Goal: Book appointment/travel/reservation

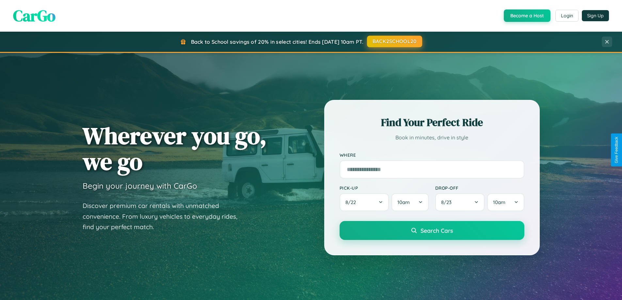
click at [394, 41] on button "BACK2SCHOOL20" at bounding box center [394, 42] width 55 height 12
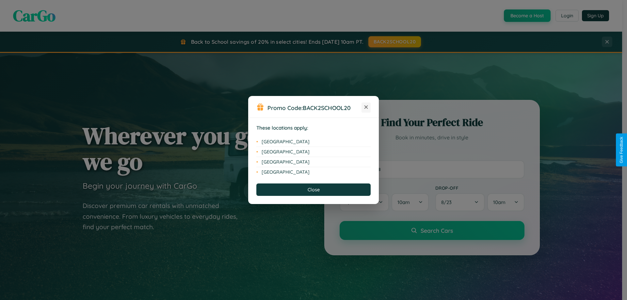
click at [366, 107] on icon at bounding box center [367, 108] width 4 height 4
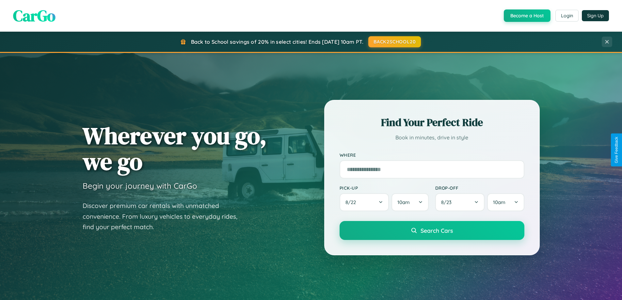
scroll to position [282, 0]
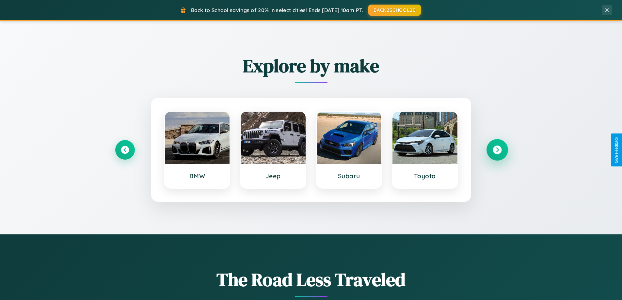
click at [497, 150] on icon at bounding box center [497, 150] width 9 height 9
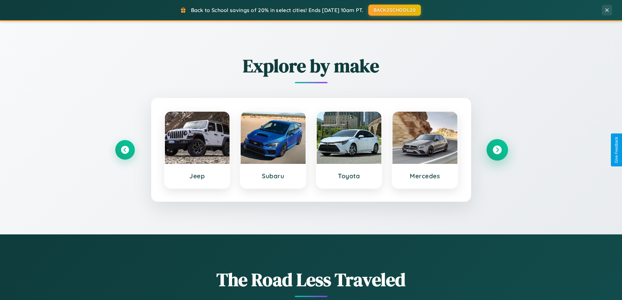
click at [497, 150] on icon at bounding box center [497, 150] width 9 height 9
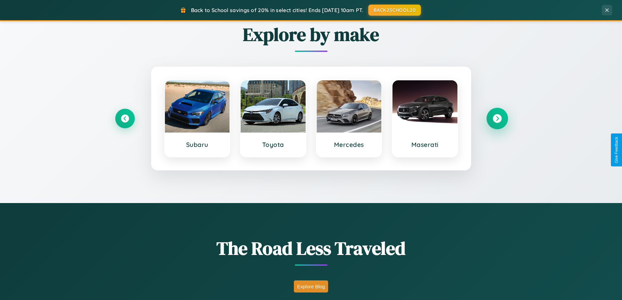
scroll to position [1050, 0]
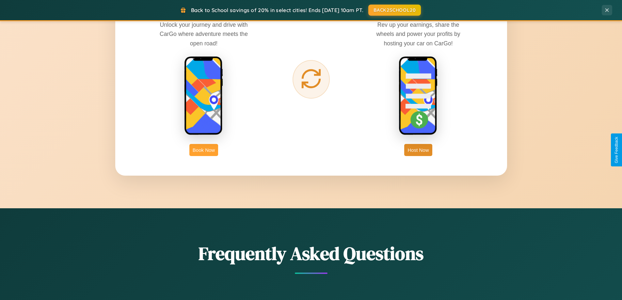
click at [204, 150] on button "Book Now" at bounding box center [203, 150] width 29 height 12
